Goal: Task Accomplishment & Management: Manage account settings

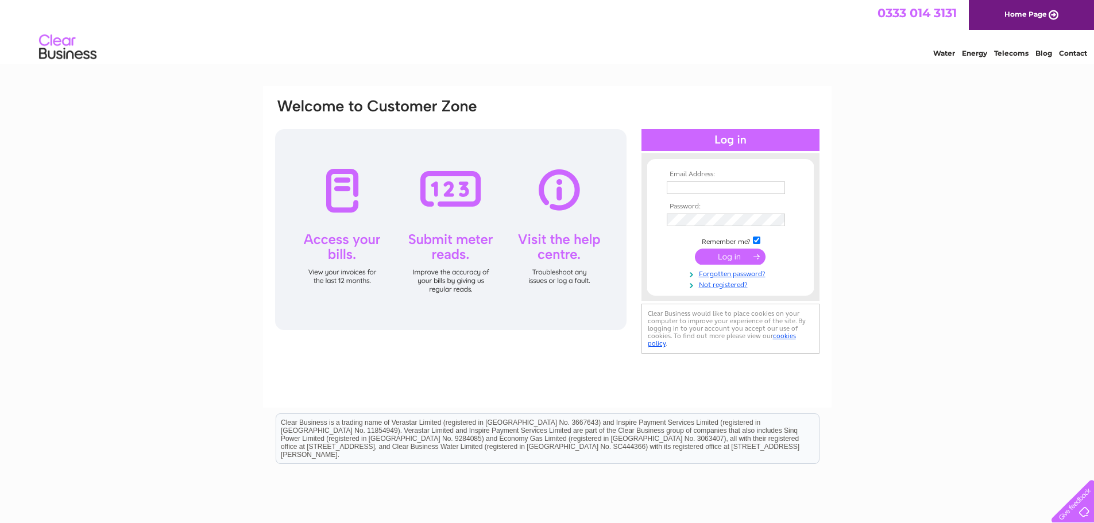
type input "[PERSON_NAME][EMAIL_ADDRESS][DOMAIN_NAME]"
click at [728, 257] on input "submit" at bounding box center [730, 257] width 71 height 16
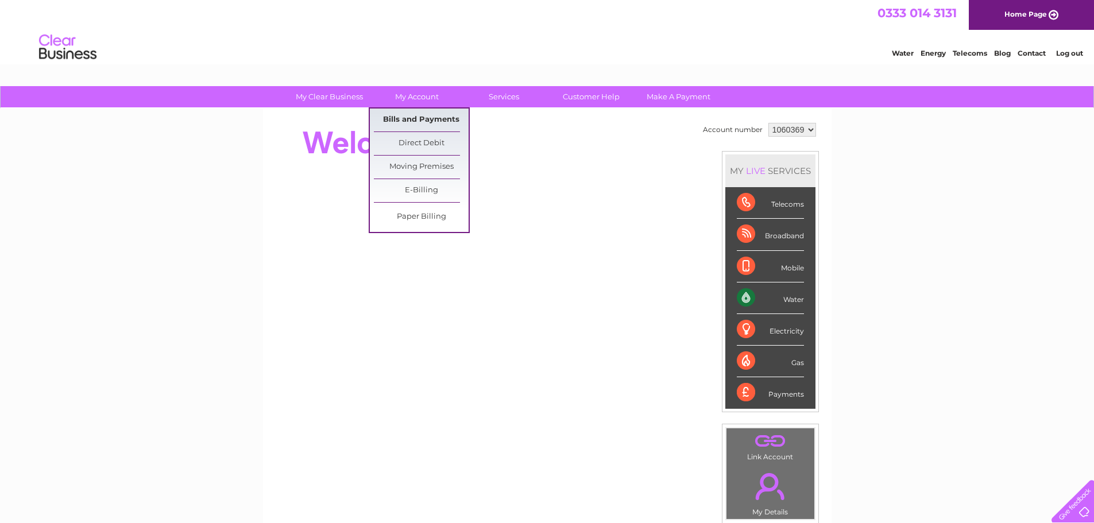
click at [426, 117] on link "Bills and Payments" at bounding box center [421, 120] width 95 height 23
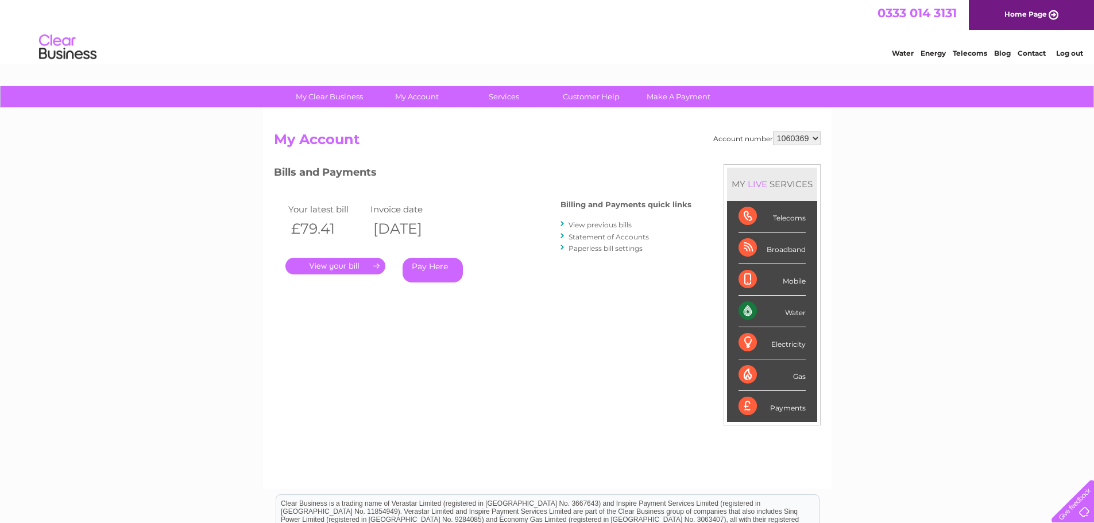
click at [336, 268] on link "." at bounding box center [336, 266] width 100 height 17
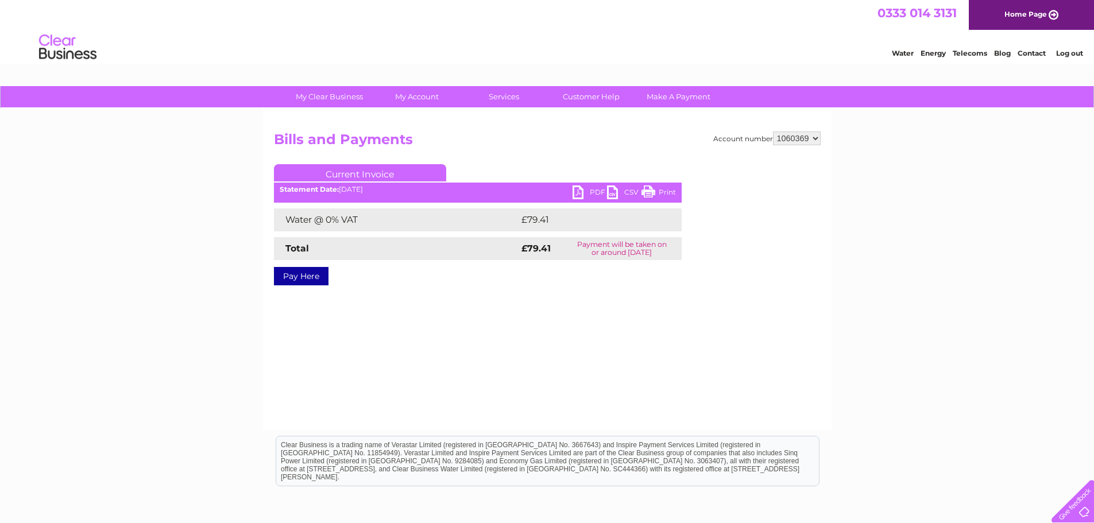
click at [585, 192] on link "PDF" at bounding box center [590, 194] width 34 height 17
